Goal: Information Seeking & Learning: Learn about a topic

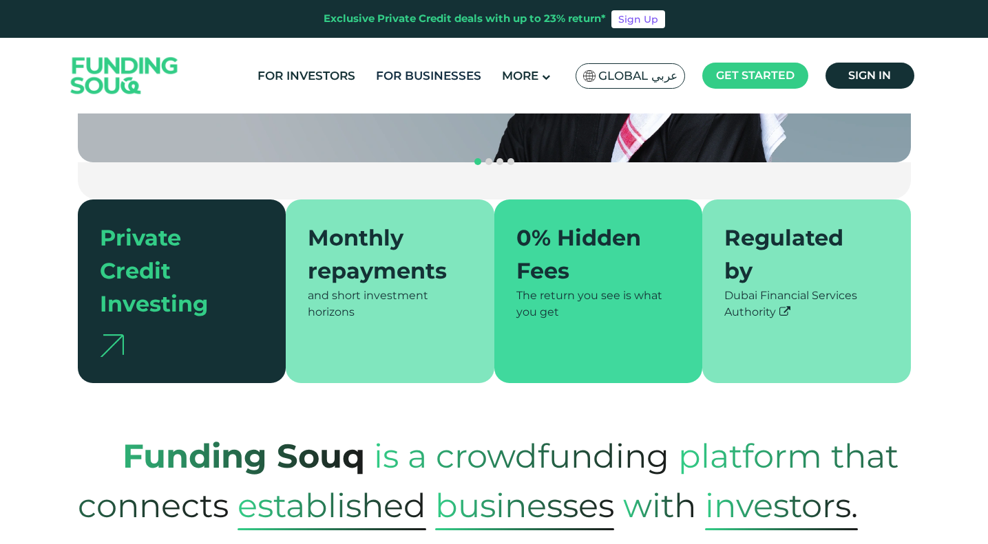
click at [437, 83] on link "For Businesses" at bounding box center [428, 76] width 112 height 23
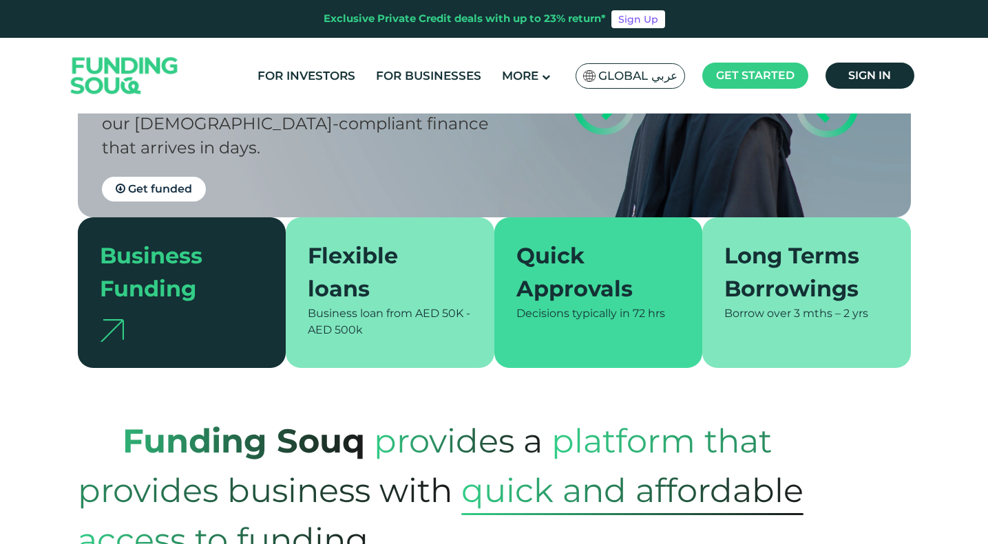
scroll to position [227, 0]
click at [334, 275] on div "Flexible loans" at bounding box center [382, 272] width 148 height 66
click at [118, 320] on img at bounding box center [112, 330] width 24 height 23
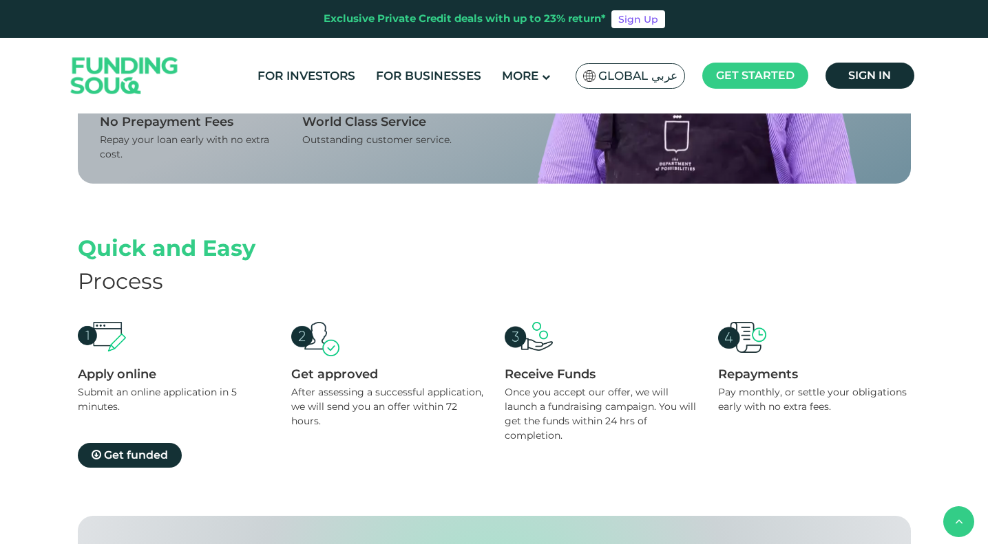
scroll to position [1152, 0]
